Goal: Navigation & Orientation: Go to known website

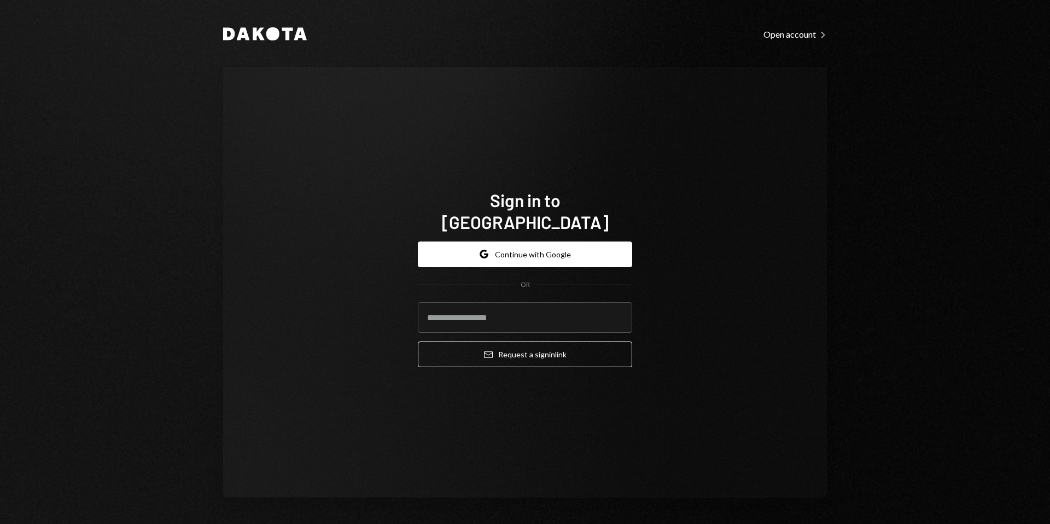
type input "**********"
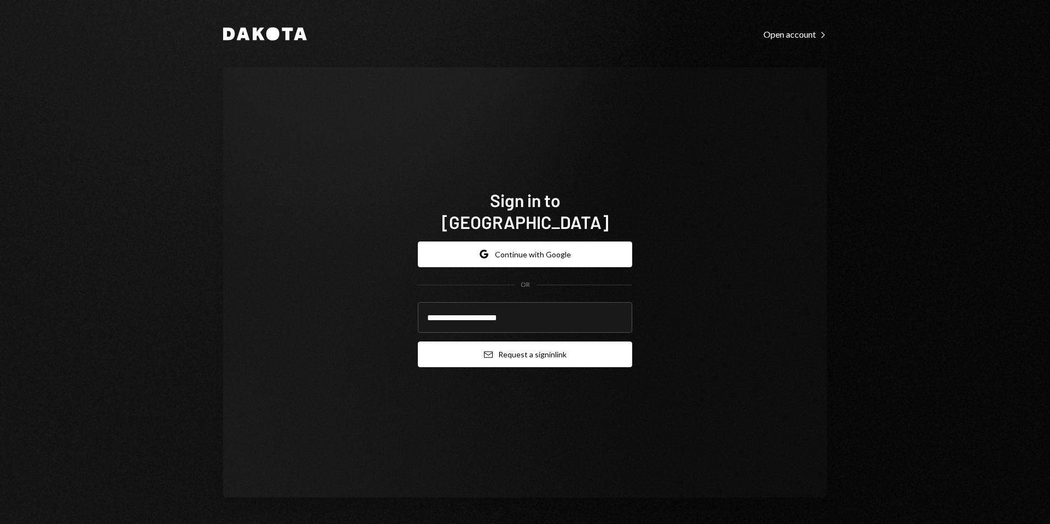
click at [528, 342] on button "Email Request a sign in link" at bounding box center [525, 355] width 214 height 26
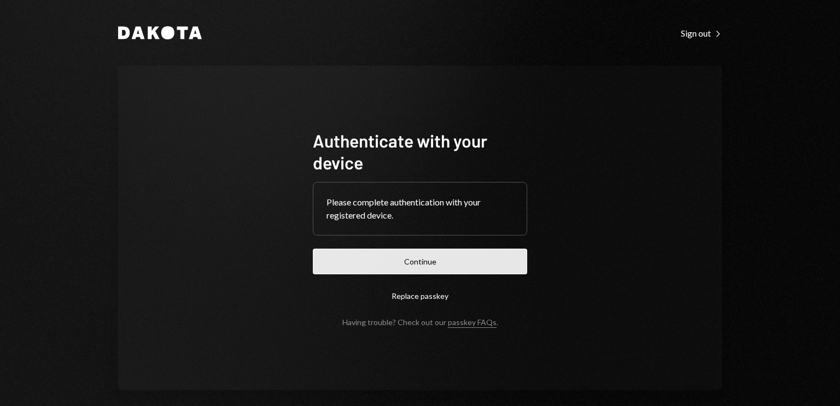
click at [419, 256] on button "Continue" at bounding box center [420, 262] width 214 height 26
